Goal: Communication & Community: Answer question/provide support

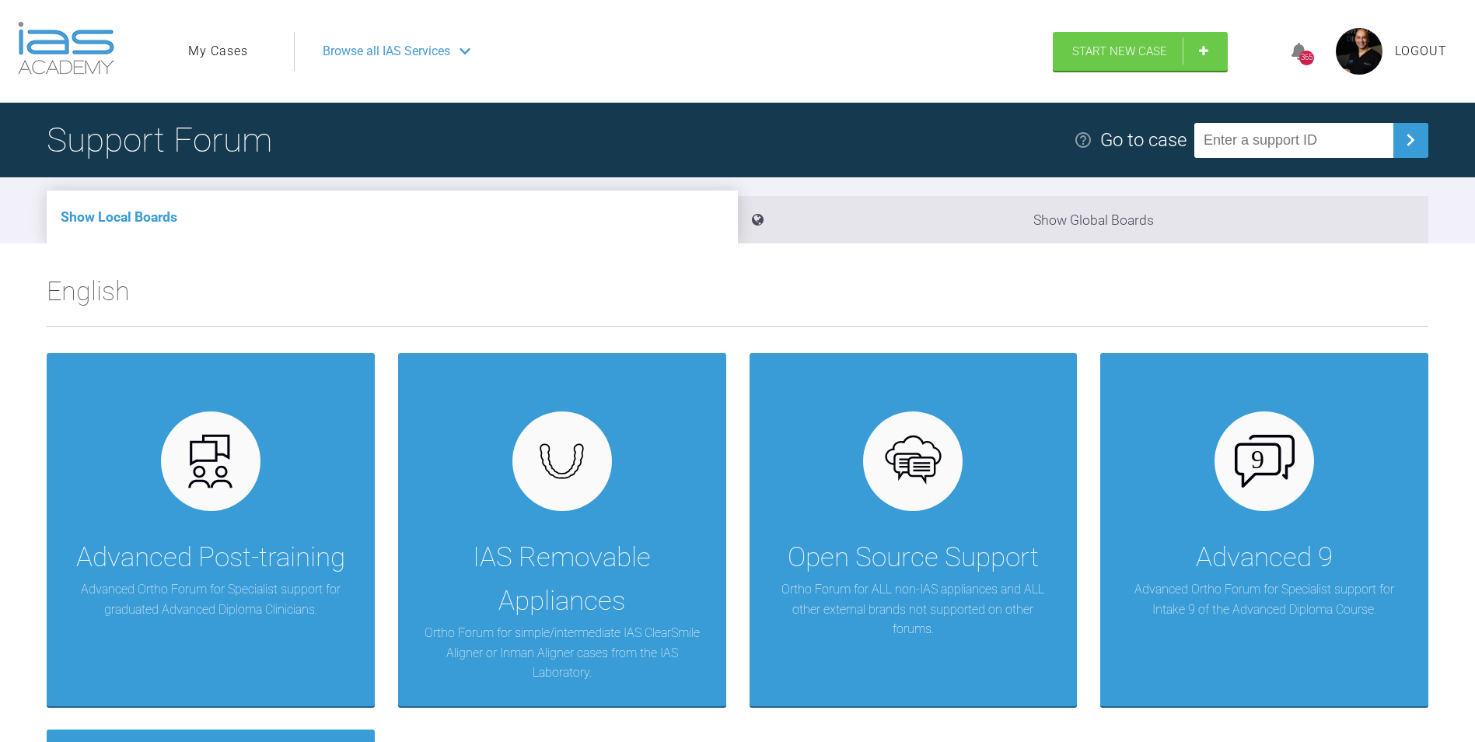
click at [206, 49] on link "My Cases" at bounding box center [218, 51] width 60 height 20
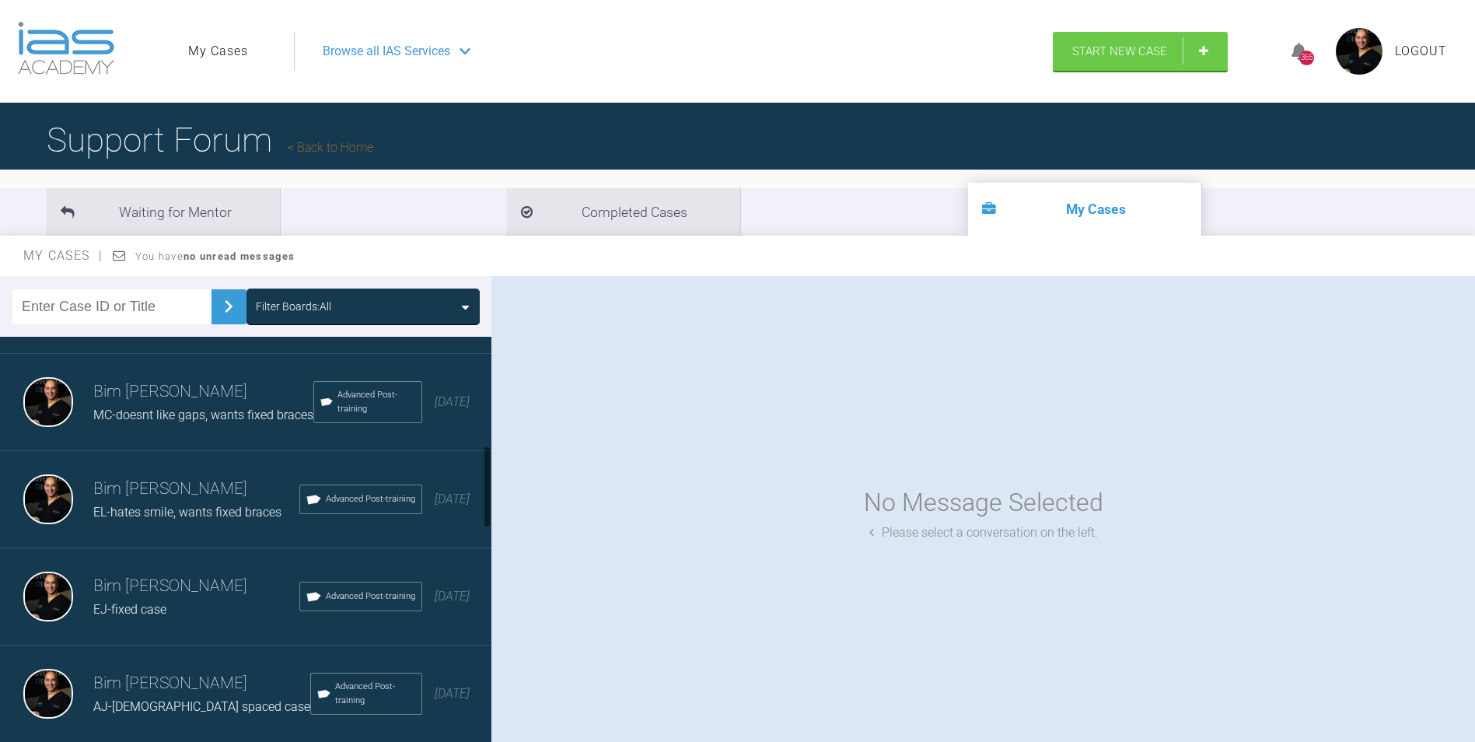
scroll to position [622, 0]
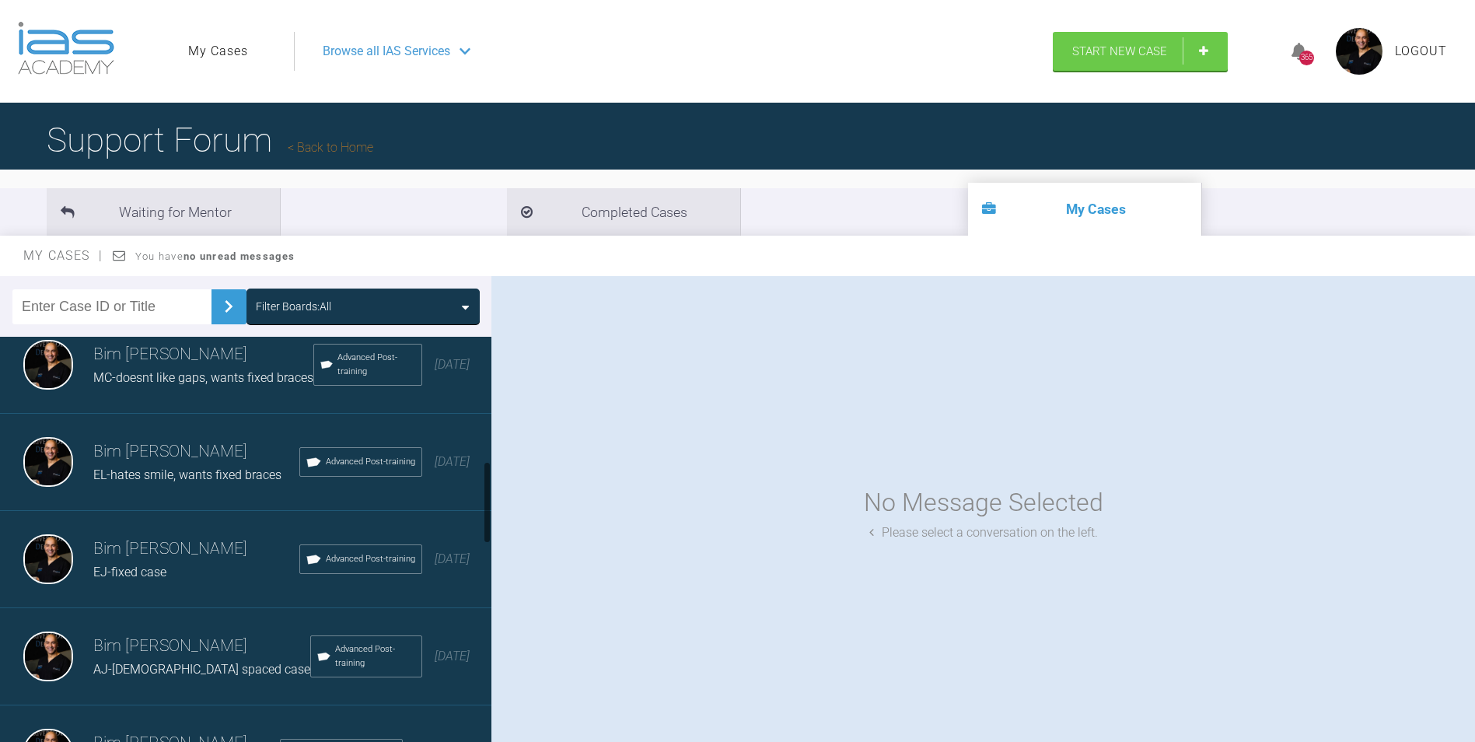
click at [192, 465] on h3 "Bim [PERSON_NAME]" at bounding box center [196, 451] width 206 height 26
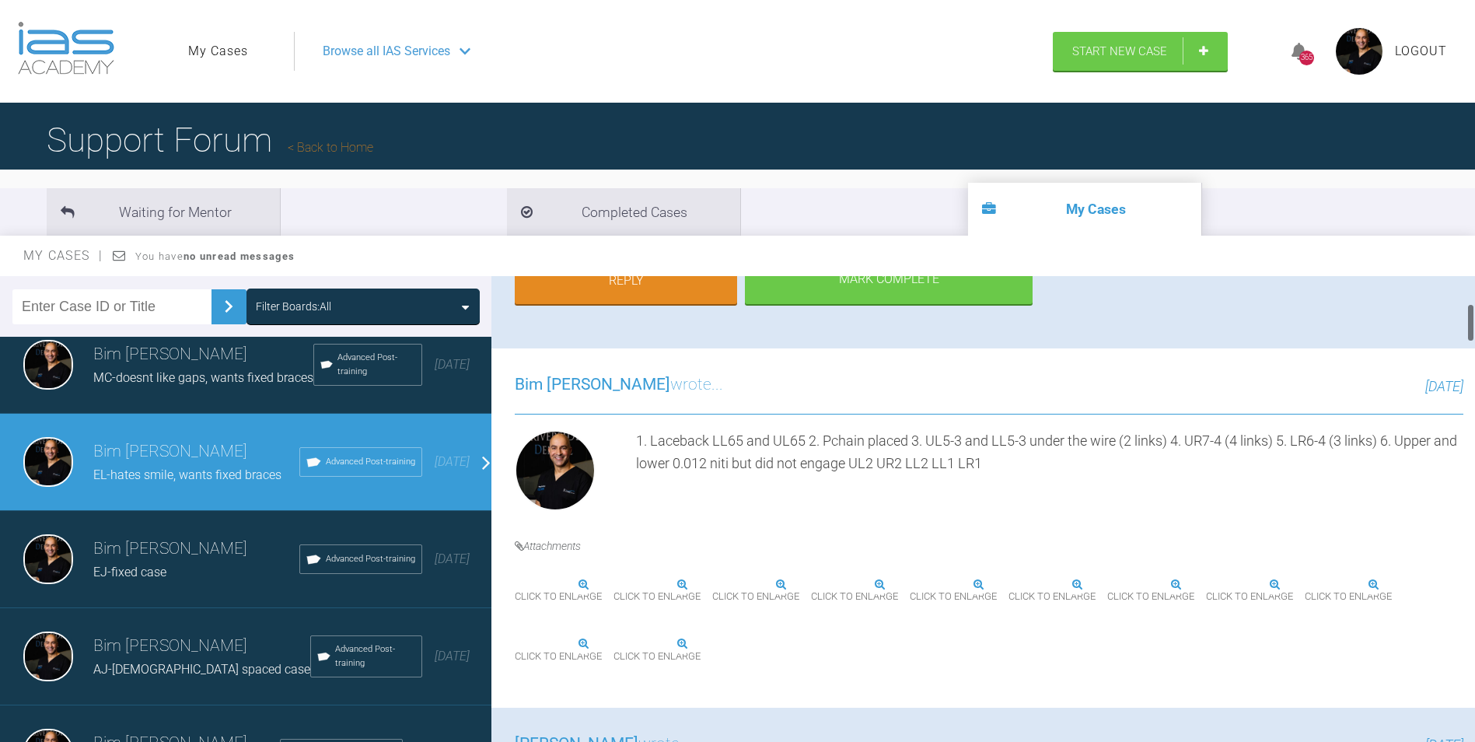
scroll to position [155, 0]
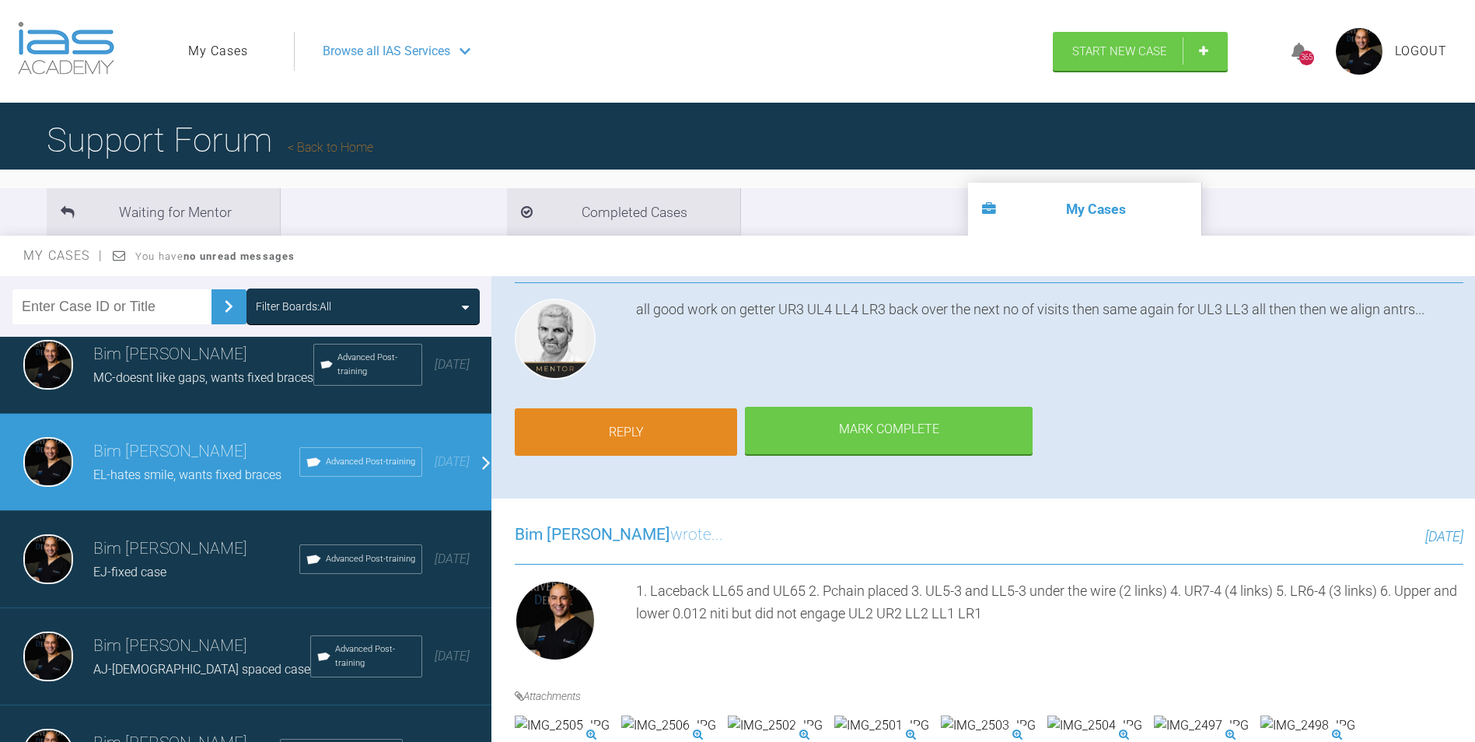
click at [651, 437] on link "Reply" at bounding box center [626, 432] width 222 height 48
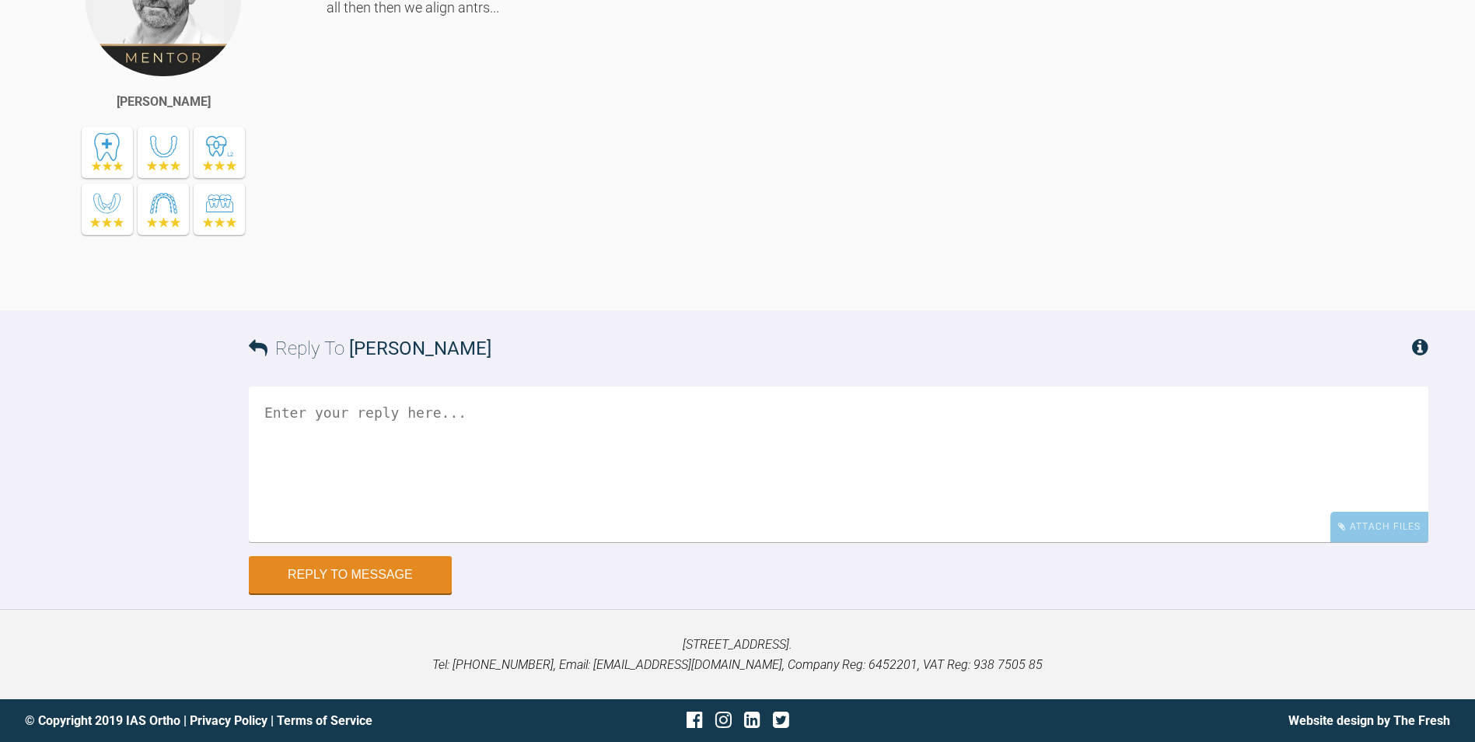
scroll to position [10851, 0]
click at [1392, 536] on div "Attach Files" at bounding box center [1379, 527] width 98 height 30
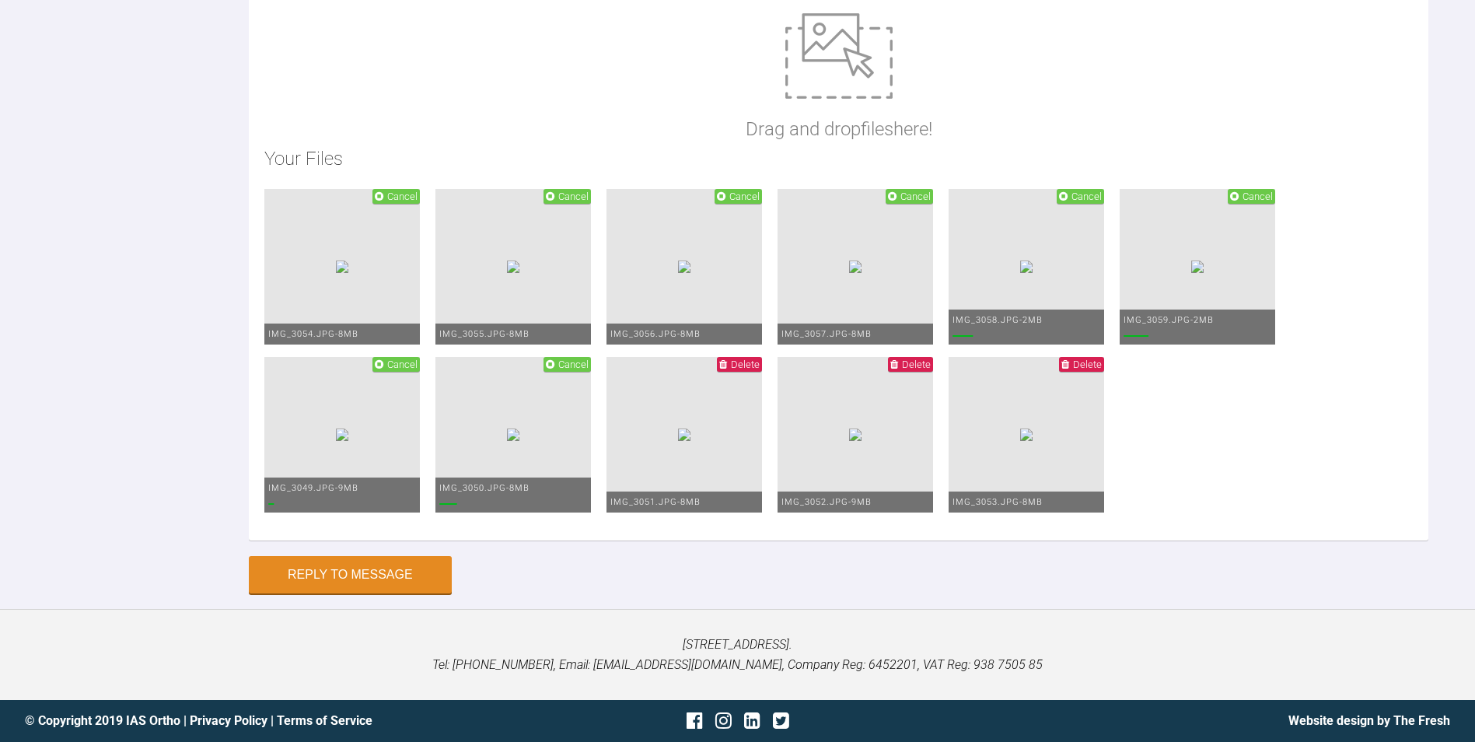
paste textarea "1) Pchain replaced. LL5-3 UL5-3 LR6-4 UR4-7 2) Kept same wires upper and lower …"
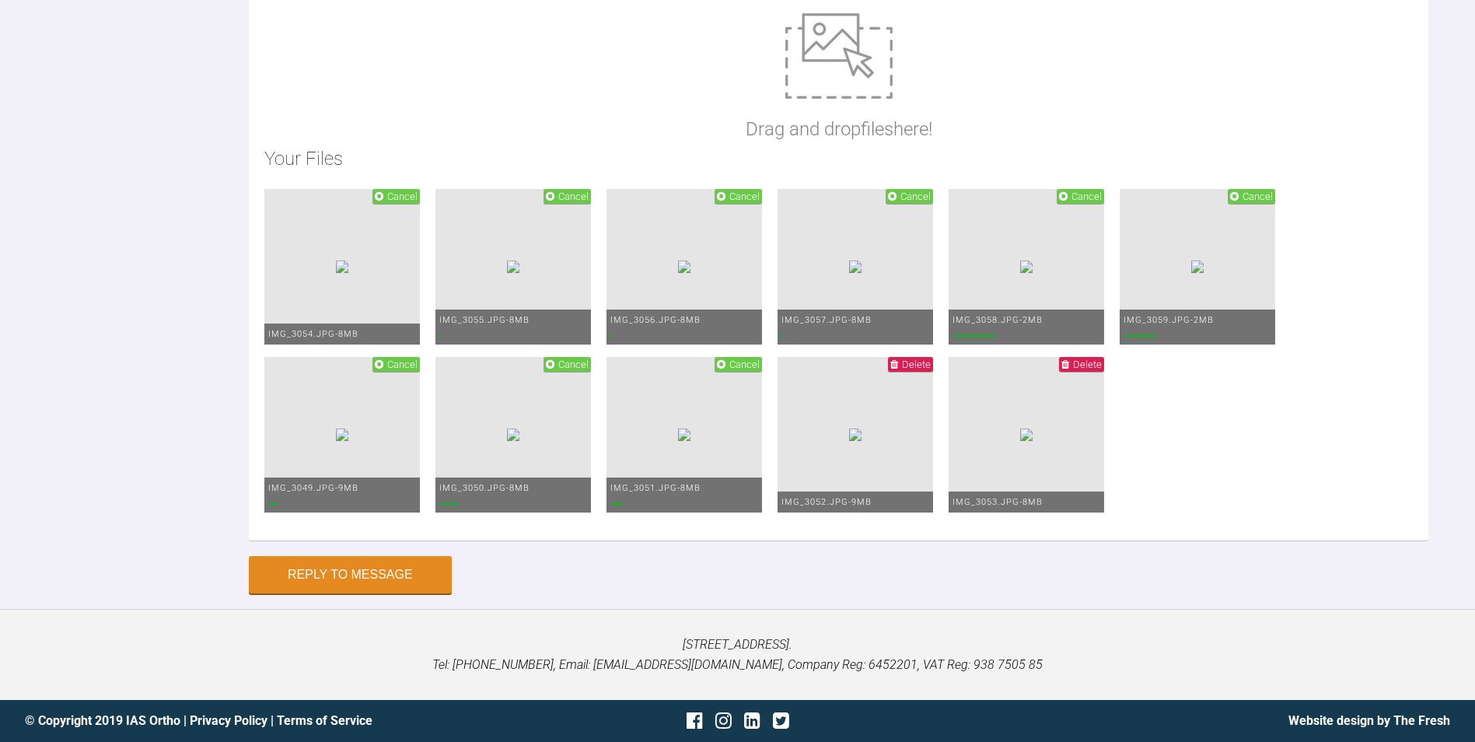
scroll to position [0, 0]
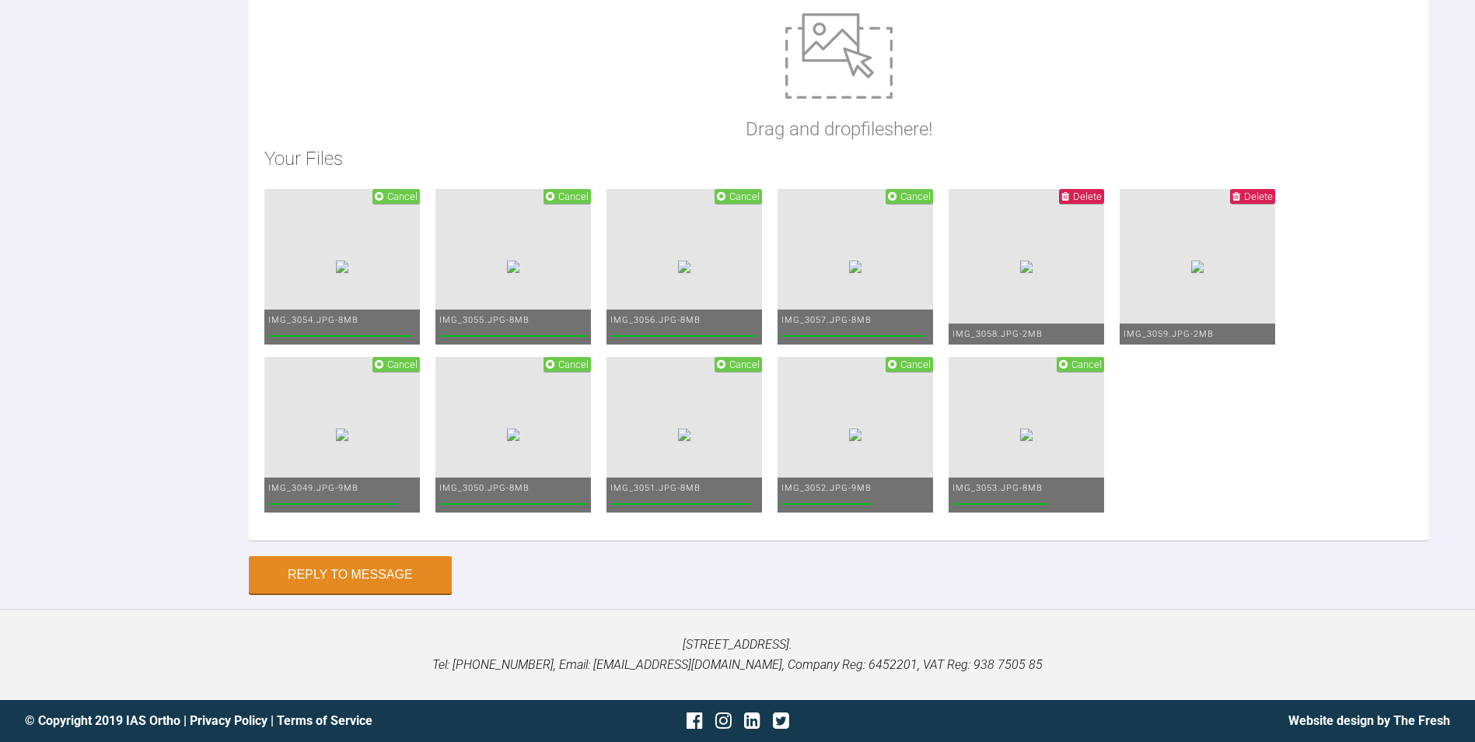
drag, startPoint x: 330, startPoint y: 472, endPoint x: 239, endPoint y: 425, distance: 102.9
click at [239, 425] on div "Reply To [PERSON_NAME] 1) Pchain replaced:LL35, LR46, UL35, UR47 UL5-3 LR6-4 UR…" at bounding box center [737, 172] width 1475 height 842
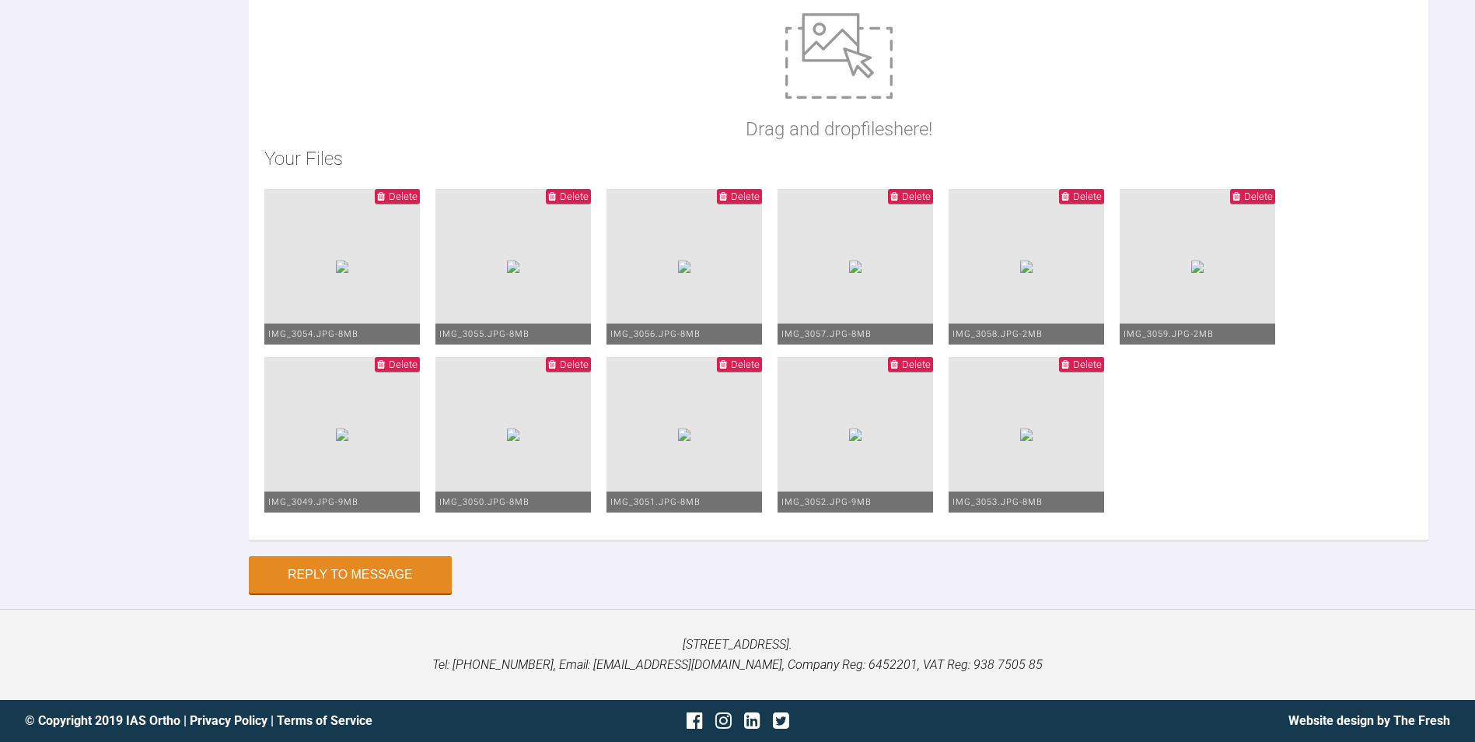
drag, startPoint x: 375, startPoint y: 477, endPoint x: 212, endPoint y: 469, distance: 163.5
click at [212, 469] on div "Reply To [PERSON_NAME] 1) Pchain replaced:LL35, LR46, UL35, UR47 2) Kept same w…" at bounding box center [737, 172] width 1475 height 842
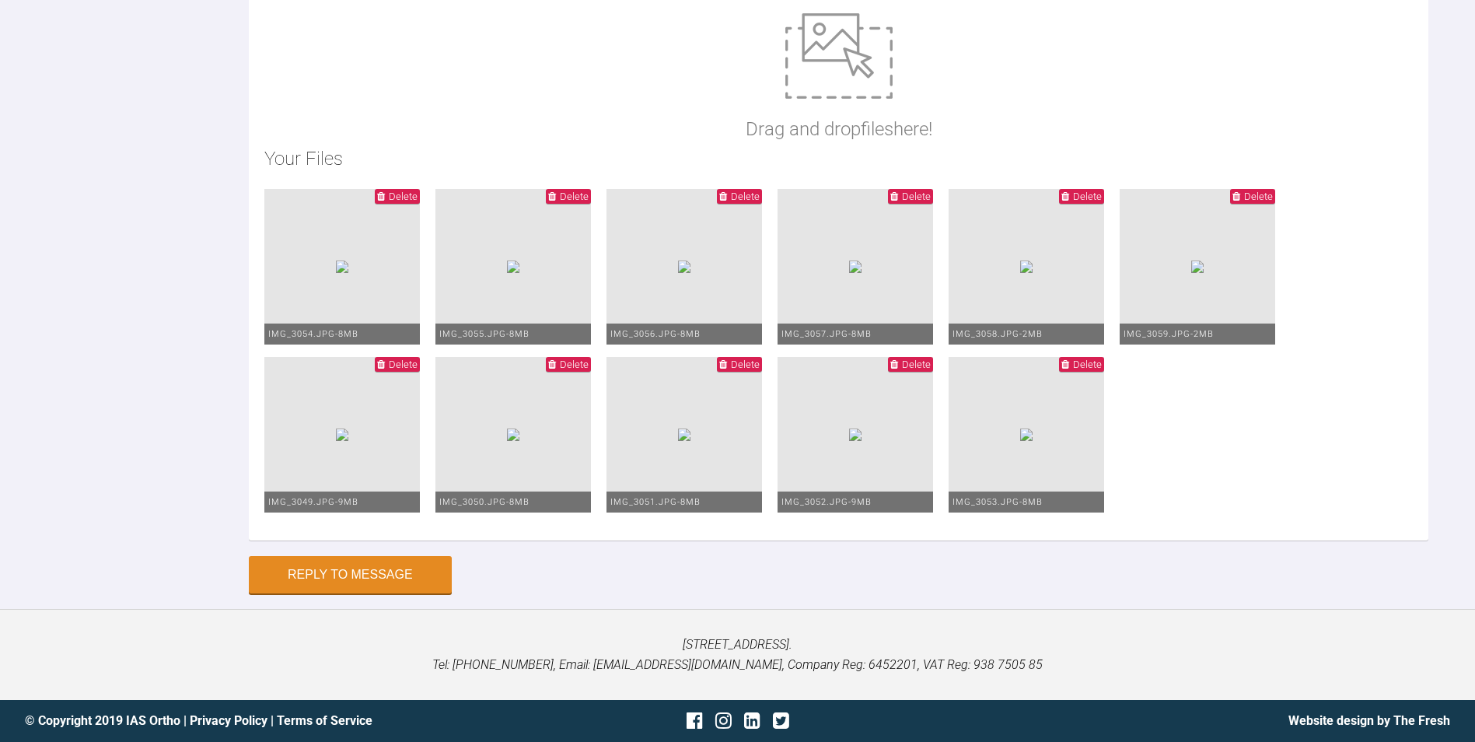
scroll to position [10929, 0]
type textarea "1) Pchain replaced:LL35, LR46, UL35, UR47 2) Kept same wires upper and lower (0…"
click at [409, 575] on button "Reply to Message" at bounding box center [350, 575] width 203 height 37
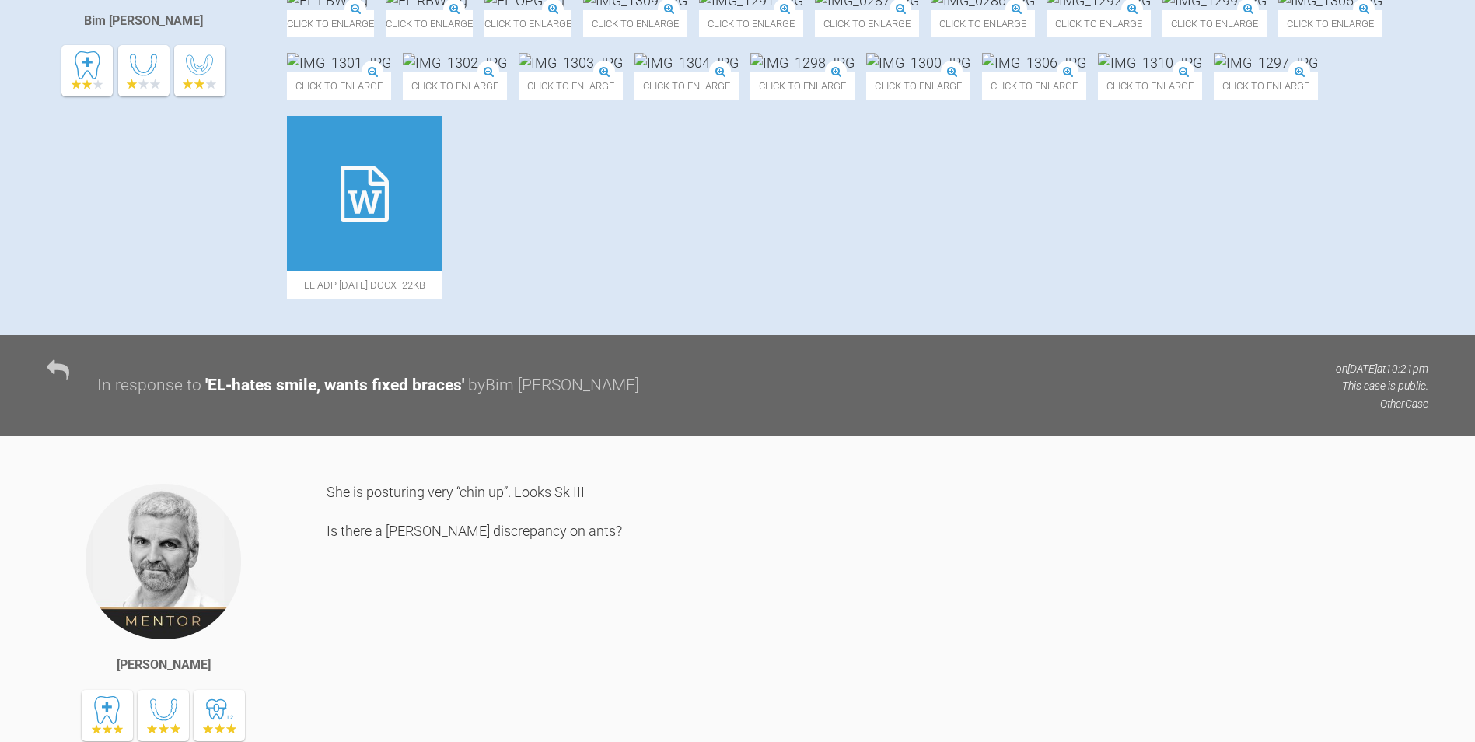
scroll to position [0, 0]
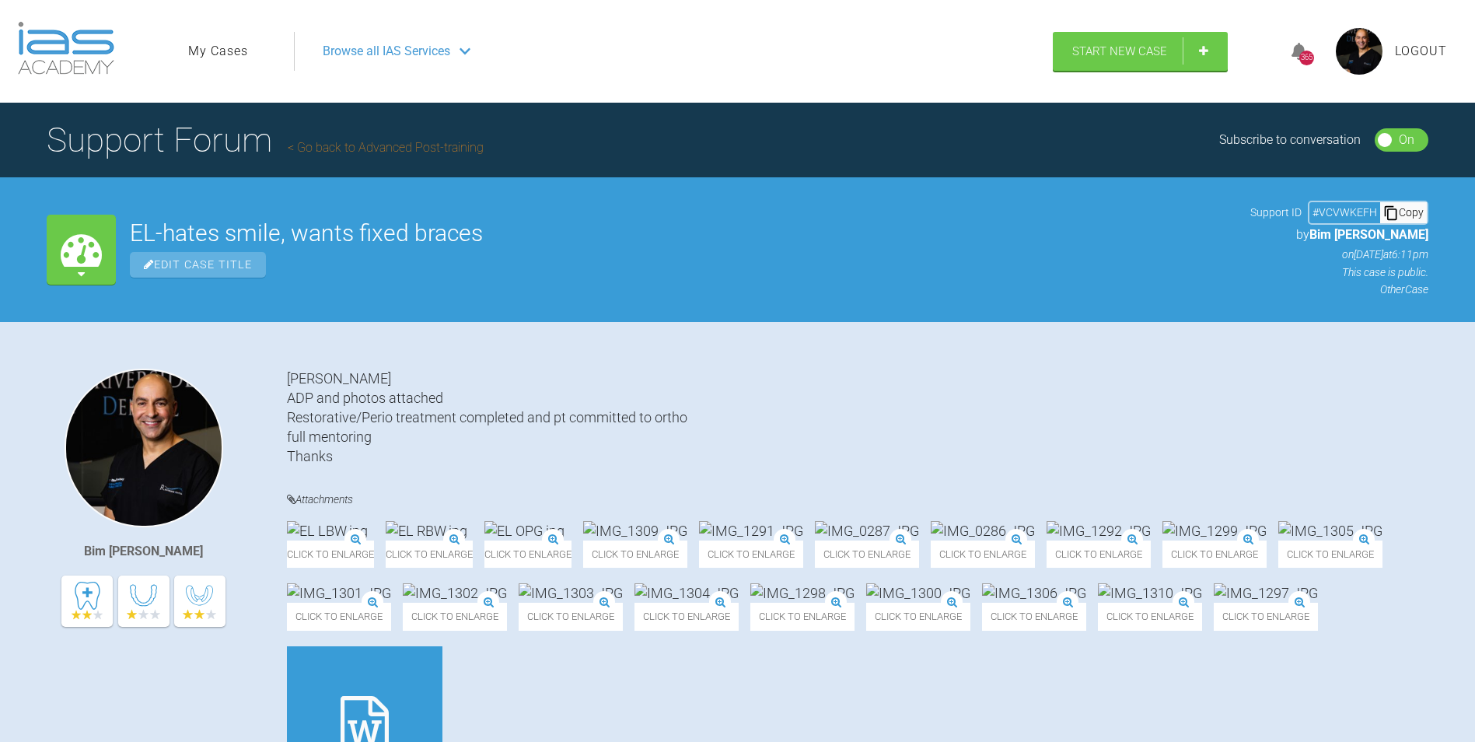
click at [1427, 50] on span "Logout" at bounding box center [1421, 51] width 52 height 20
